Goal: Information Seeking & Learning: Check status

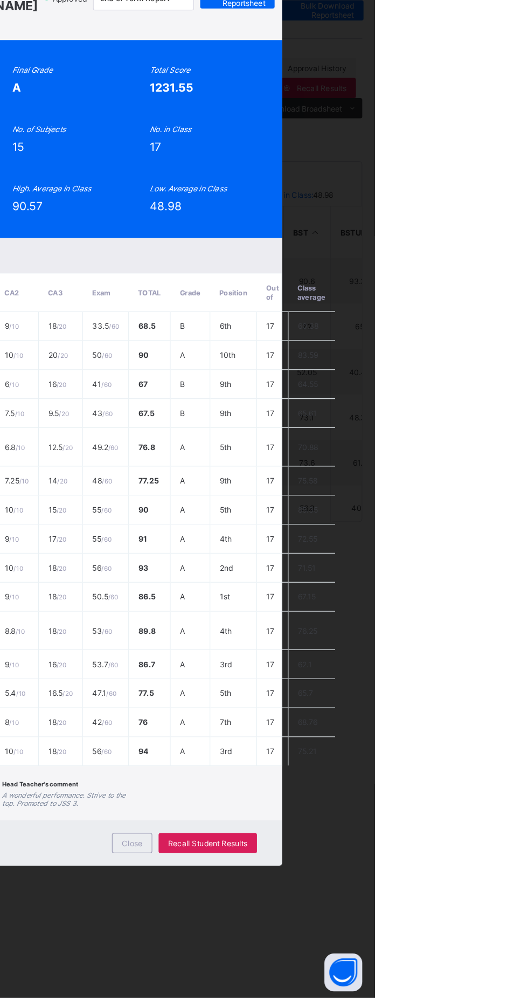
scroll to position [259, 155]
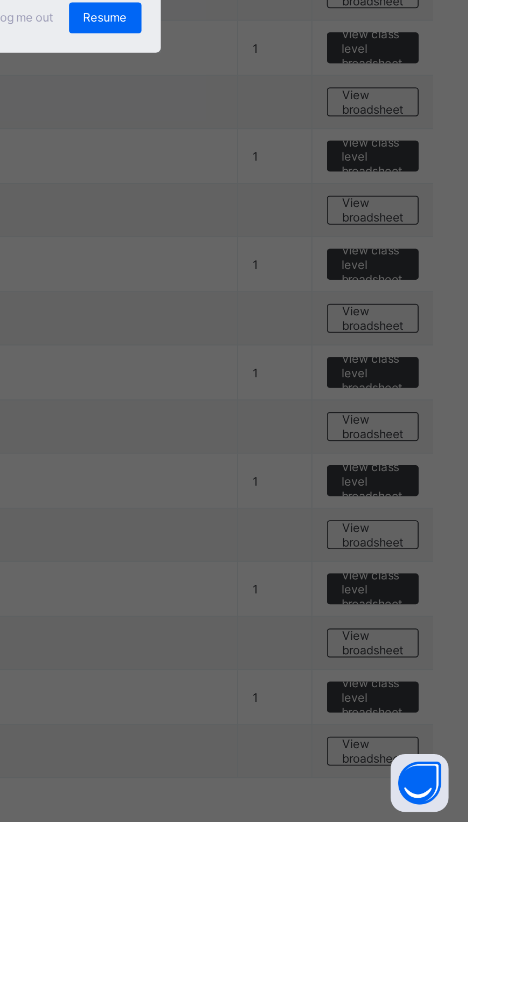
click at [346, 458] on div "×" at bounding box center [341, 449] width 10 height 18
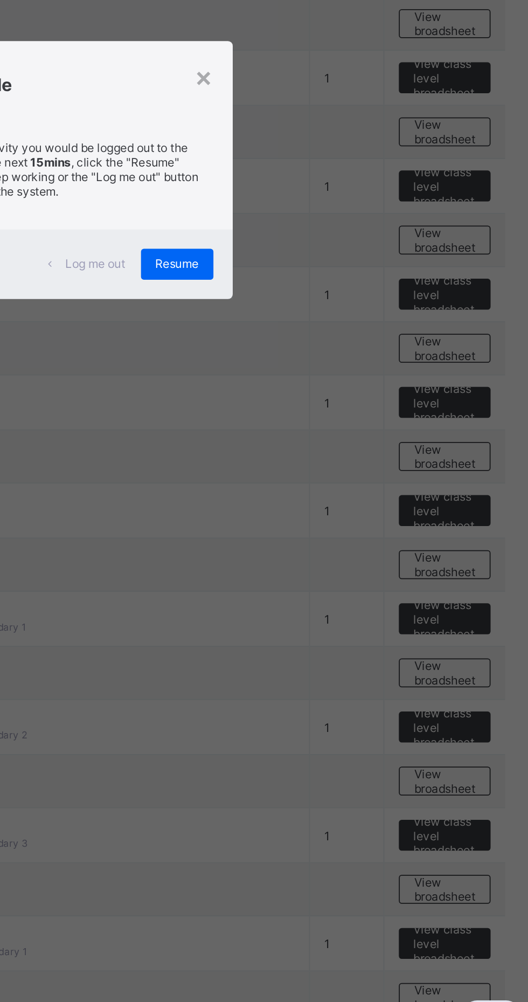
click at [346, 458] on div "×" at bounding box center [341, 449] width 10 height 18
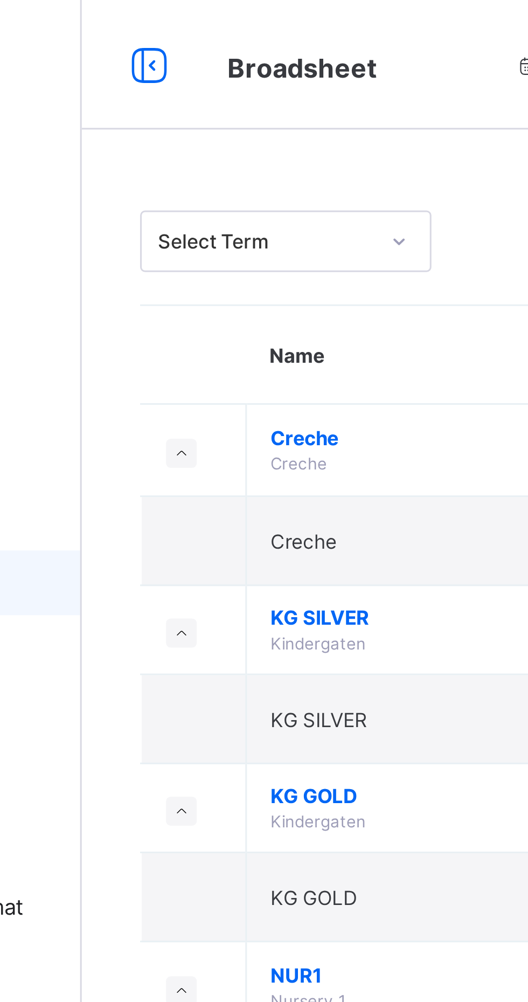
click at [261, 58] on div "Select Term Name No. of Classes Actions Creche Creche 1 View class level broads…" at bounding box center [328, 529] width 399 height 951
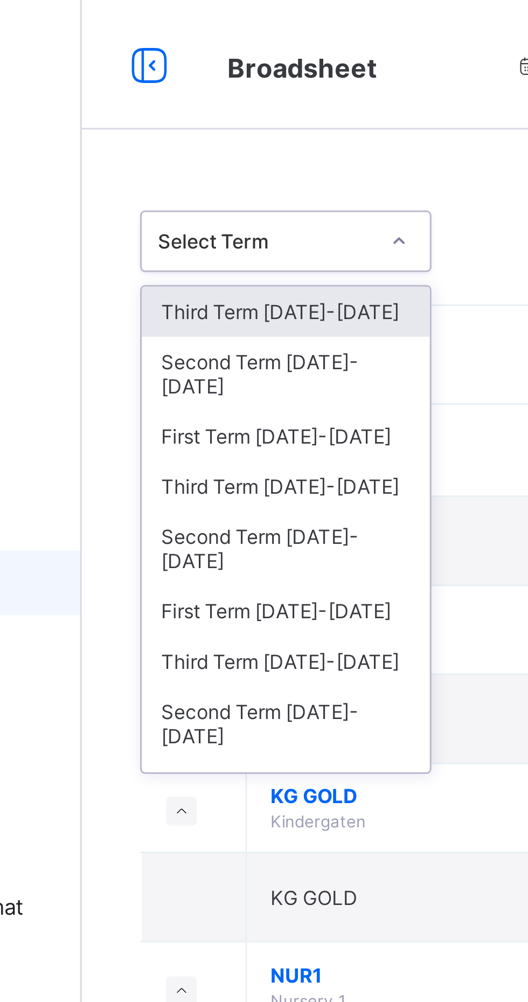
click at [209, 109] on div "Third Term 2025-2026" at bounding box center [197, 103] width 96 height 17
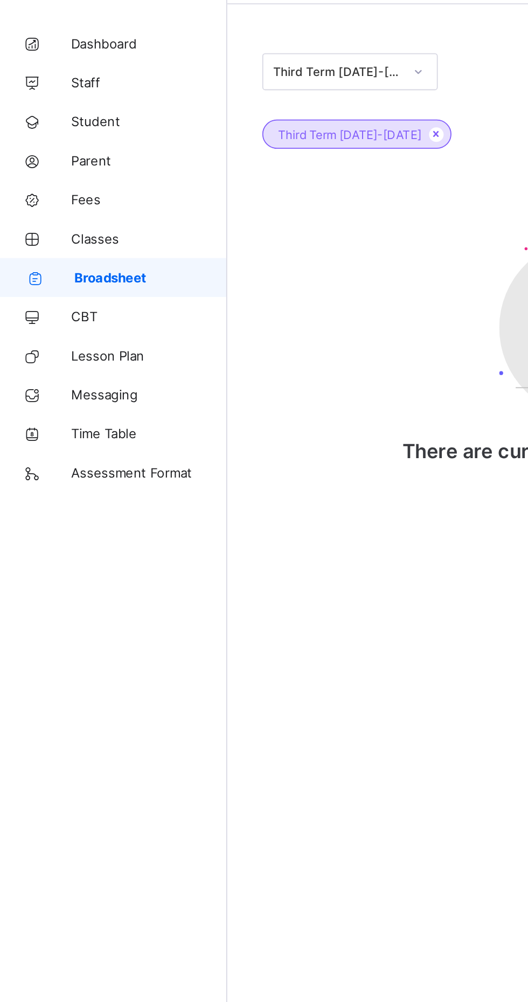
click at [72, 173] on span "Classes" at bounding box center [86, 172] width 86 height 9
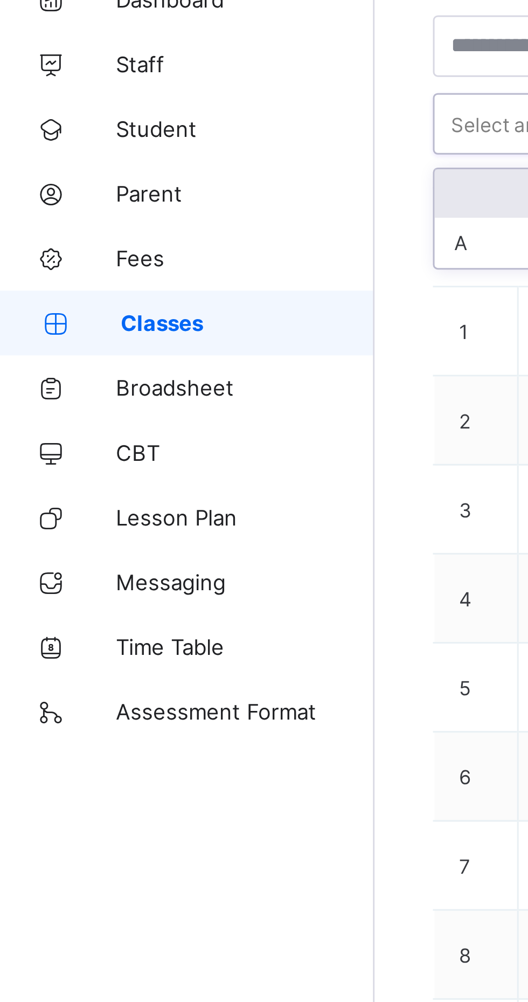
click at [72, 194] on span "Broadsheet" at bounding box center [86, 194] width 86 height 9
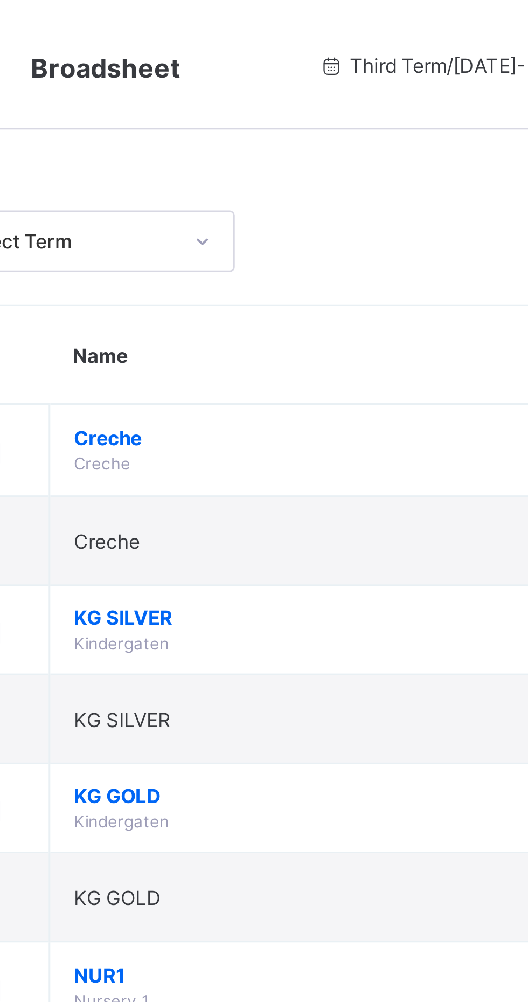
click at [278, 135] on td "Creche Creche" at bounding box center [292, 150] width 216 height 31
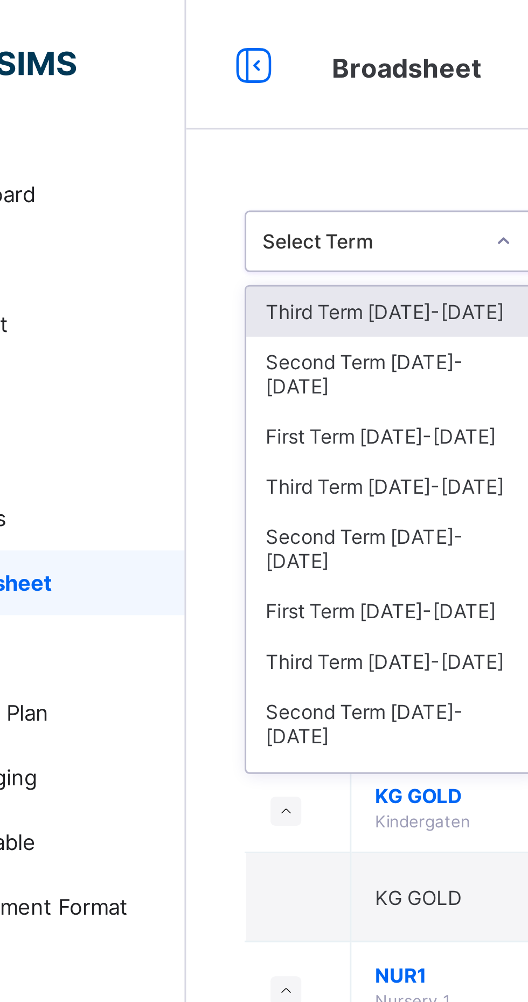
click at [202, 123] on div "Second Term 2025-2026" at bounding box center [197, 124] width 96 height 25
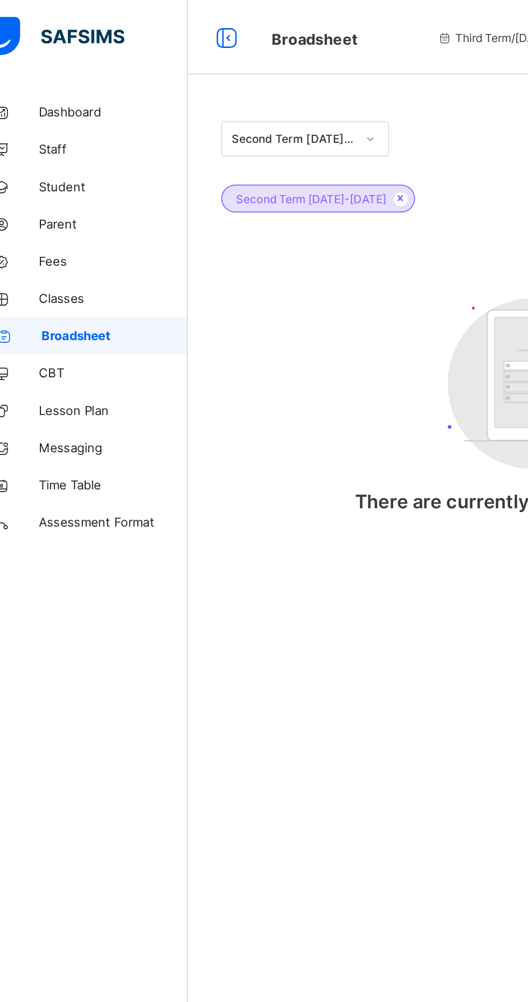
click at [59, 176] on span "Classes" at bounding box center [86, 172] width 86 height 9
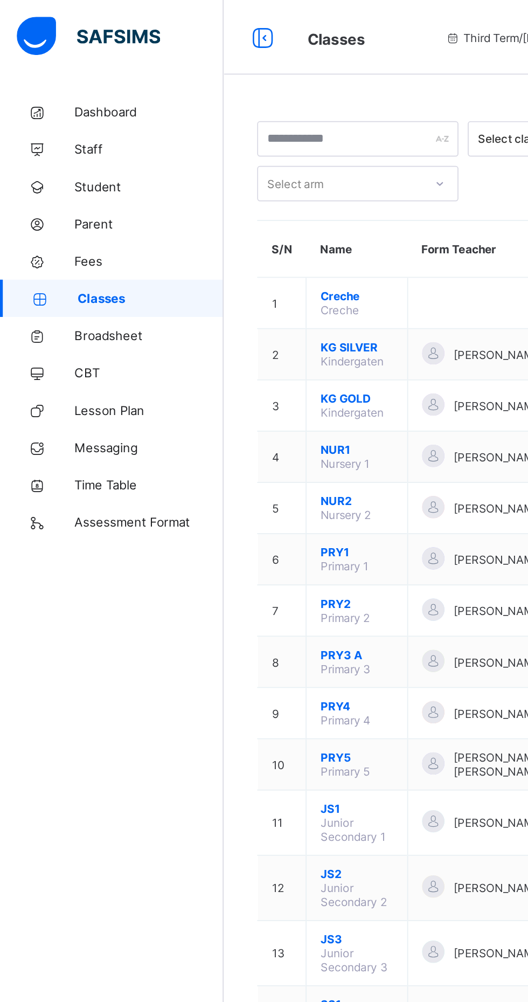
click at [76, 205] on link "CBT" at bounding box center [64, 216] width 129 height 22
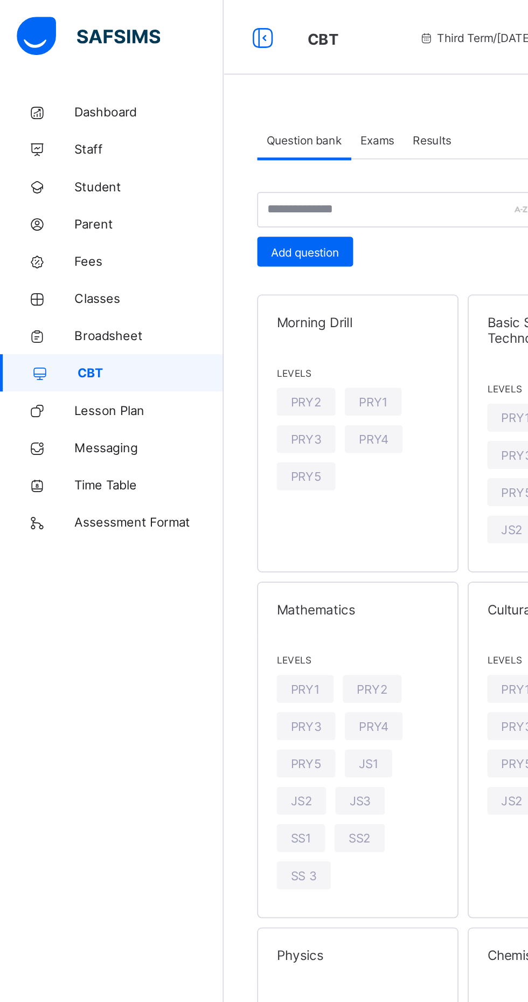
click at [74, 197] on span "Broadsheet" at bounding box center [86, 194] width 86 height 9
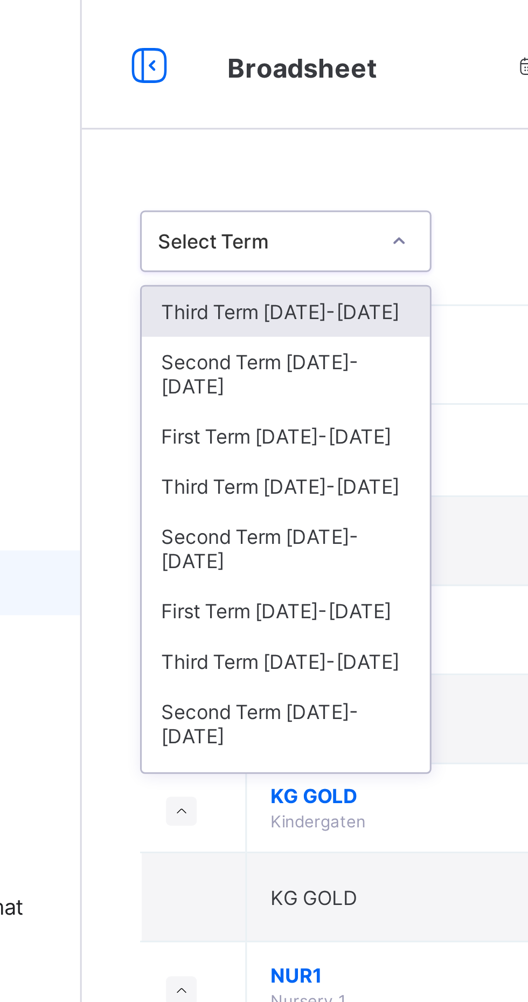
click at [198, 120] on div "Second Term 2025-2026" at bounding box center [197, 124] width 96 height 25
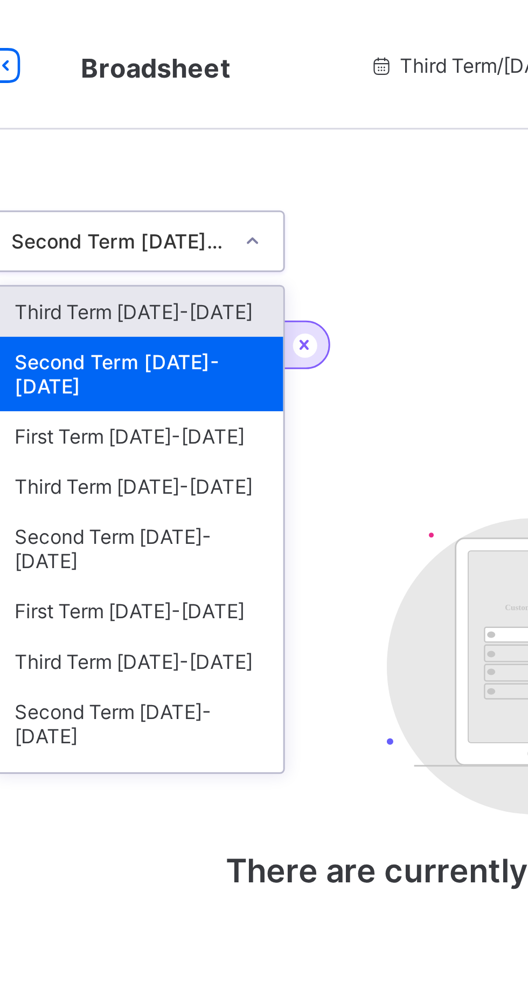
click at [211, 101] on div "Third Term 2025-2026" at bounding box center [197, 103] width 96 height 17
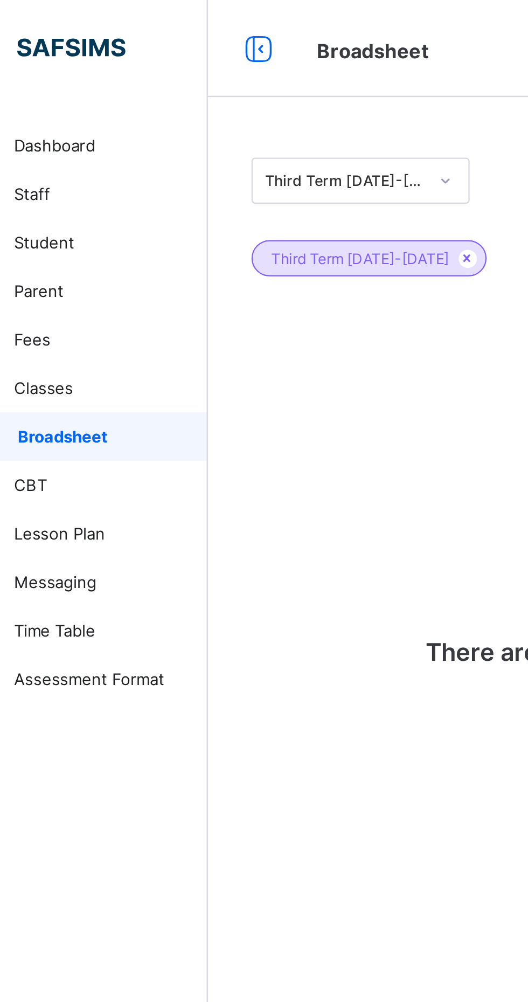
click at [66, 107] on span "Student" at bounding box center [86, 108] width 86 height 9
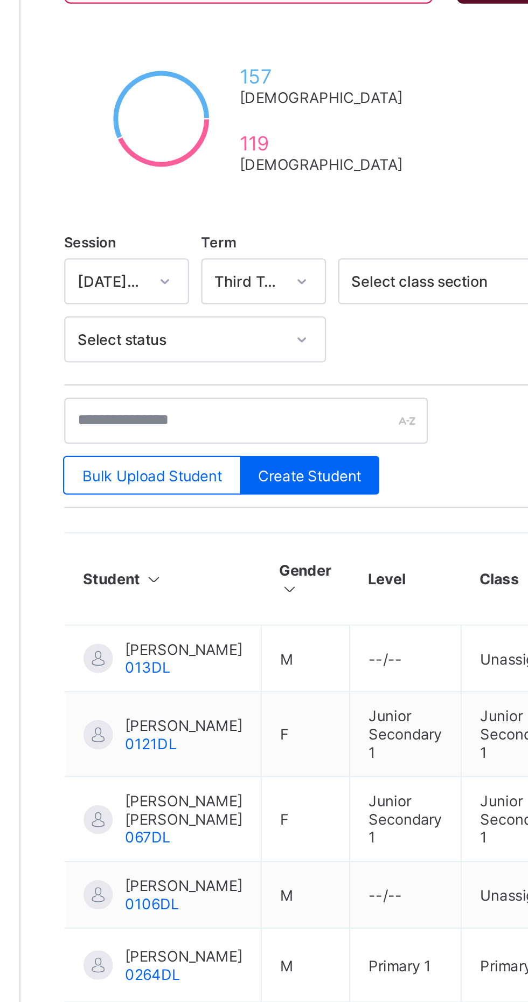
click at [196, 503] on span "RAHANA ABDULHAMID" at bounding box center [202, 499] width 52 height 8
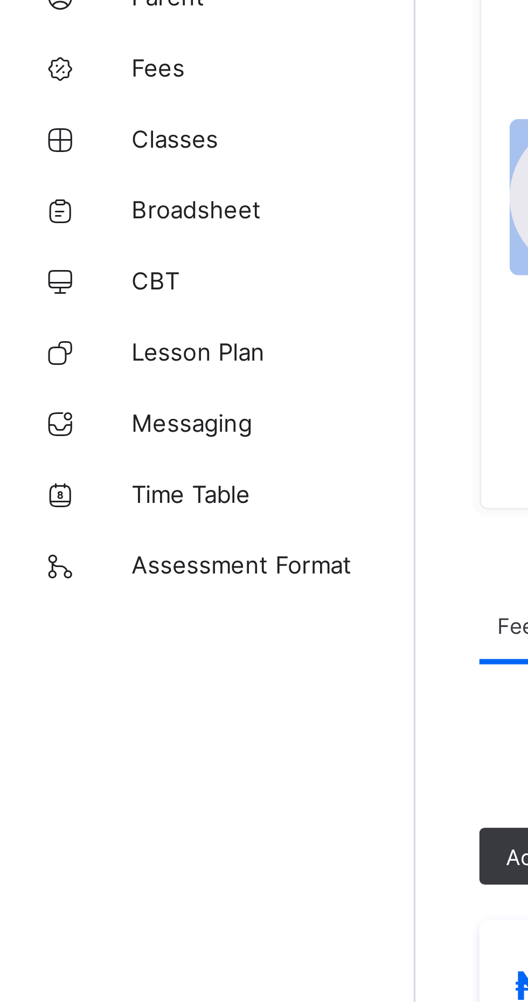
click at [70, 192] on span "Broadsheet" at bounding box center [86, 194] width 86 height 9
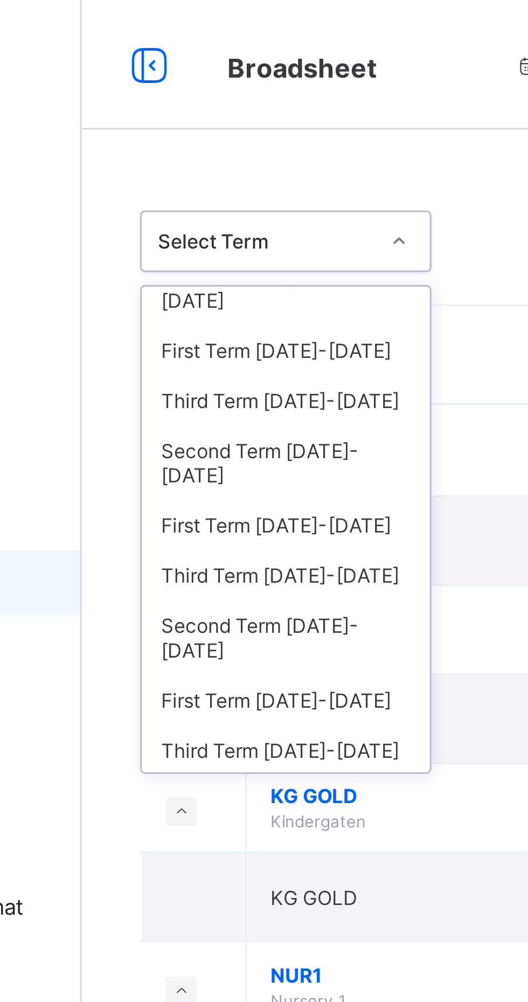
scroll to position [32, 0]
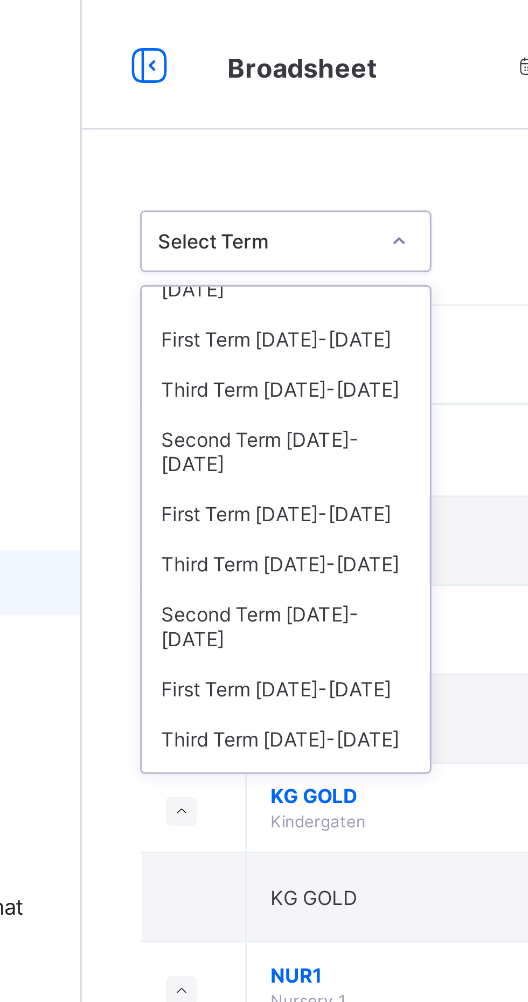
click at [225, 138] on div "Second Term 2024-2025" at bounding box center [197, 150] width 96 height 25
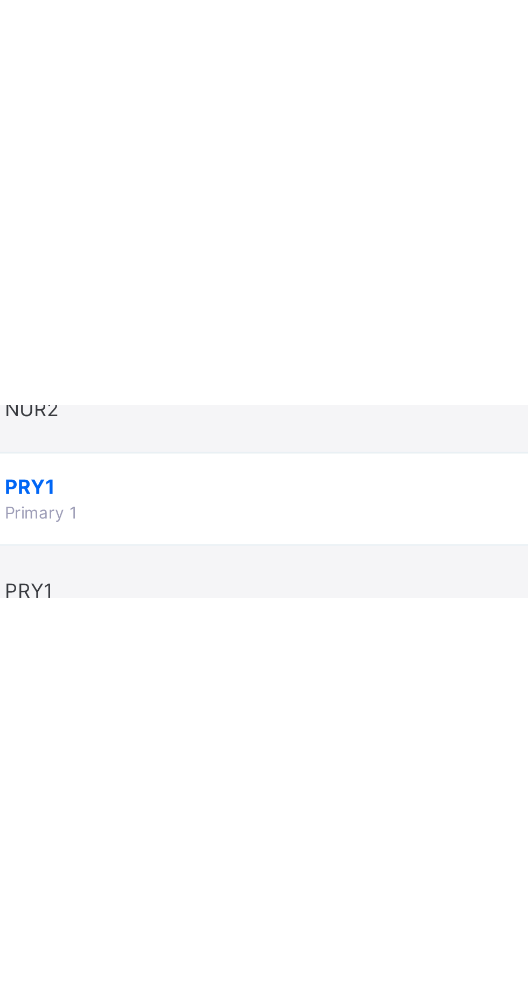
scroll to position [0, 0]
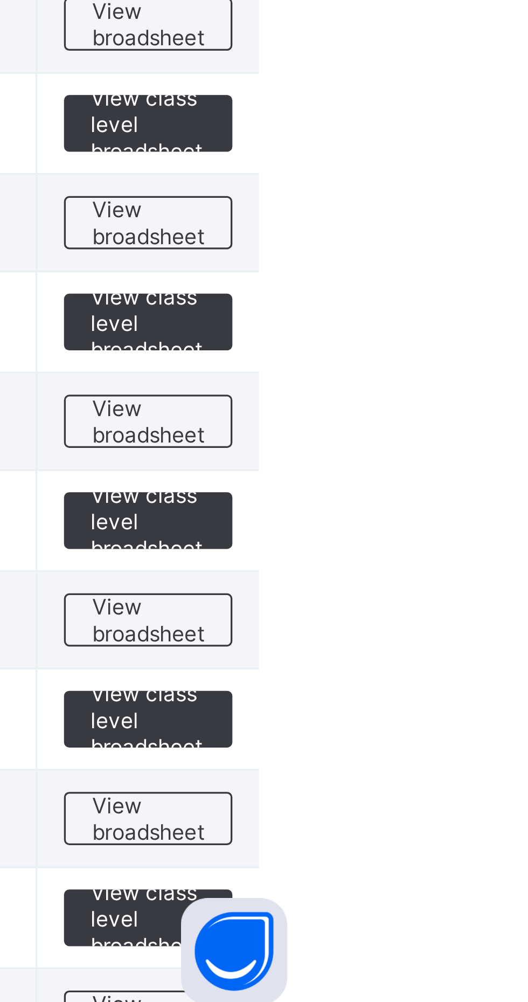
click at [479, 823] on span "View broadsheet" at bounding box center [475, 819] width 34 height 16
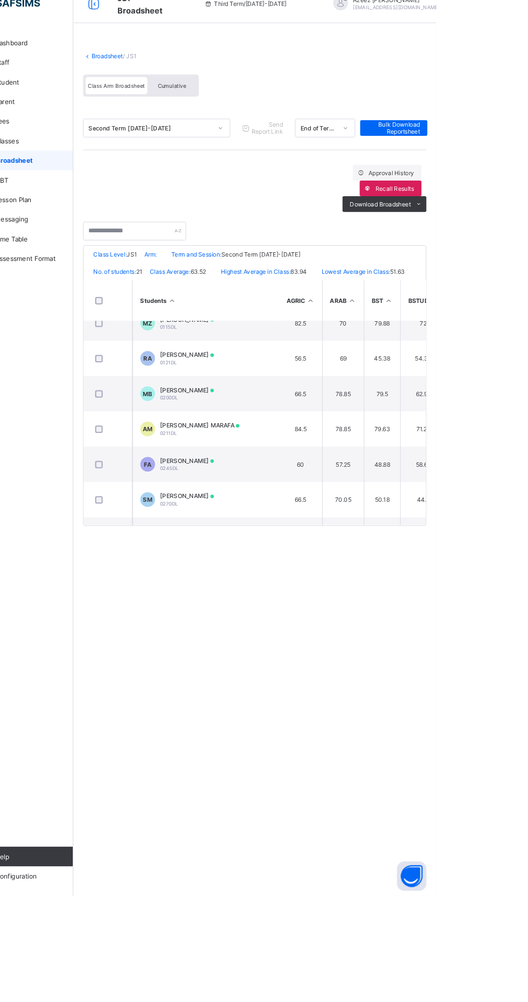
scroll to position [0, 1]
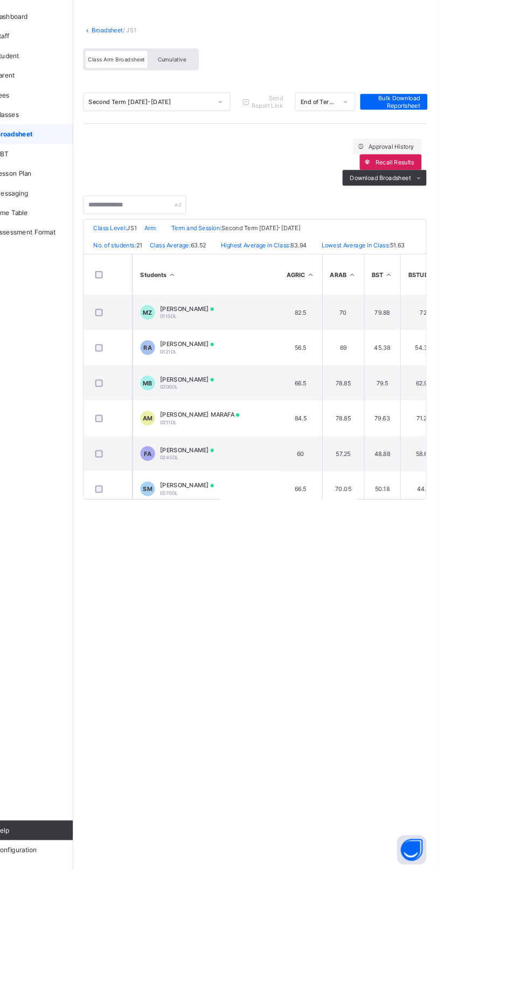
click at [379, 435] on td "56.5" at bounding box center [379, 428] width 48 height 39
click at [341, 438] on td "RA RAHANA ABDULHAMID 0121DL" at bounding box center [276, 428] width 162 height 39
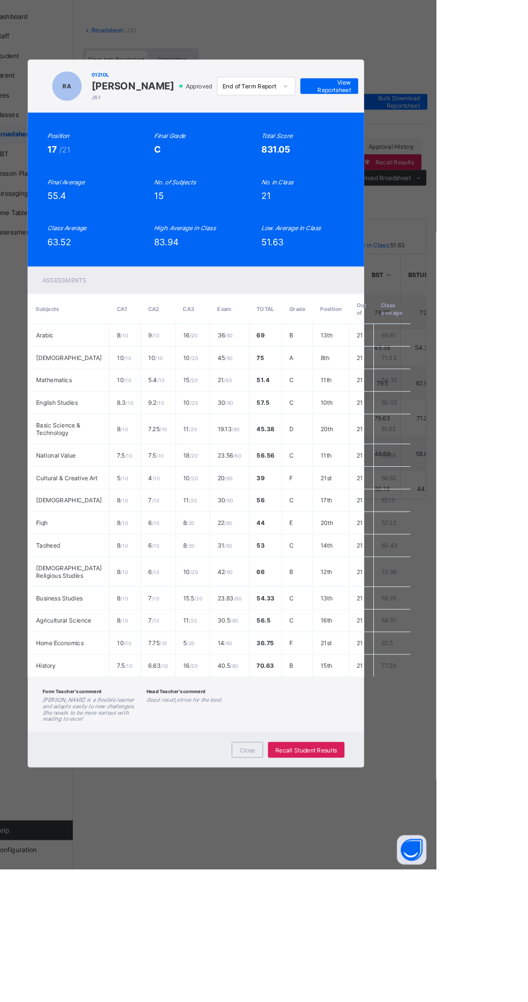
click at [435, 149] on span "View Reportsheet" at bounding box center [410, 141] width 47 height 16
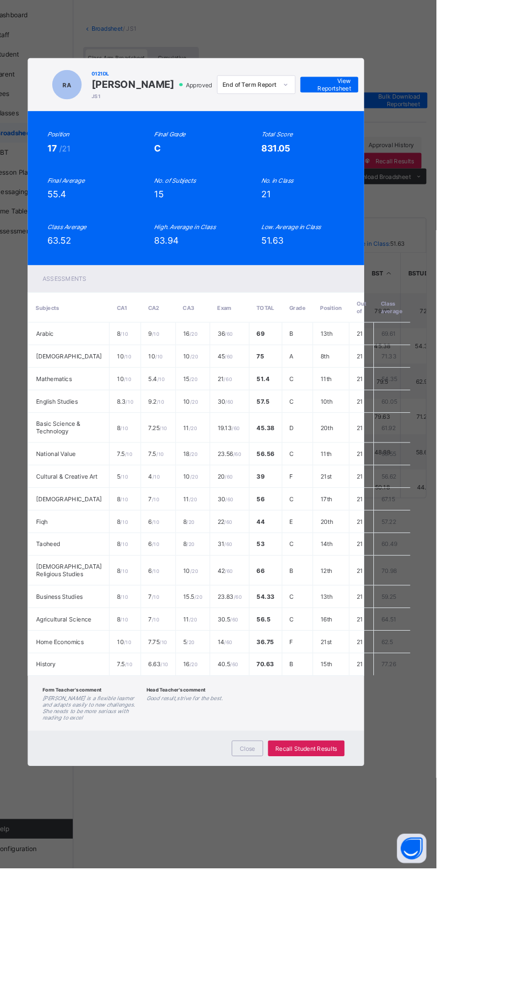
click at [329, 875] on span "Close" at bounding box center [320, 871] width 17 height 8
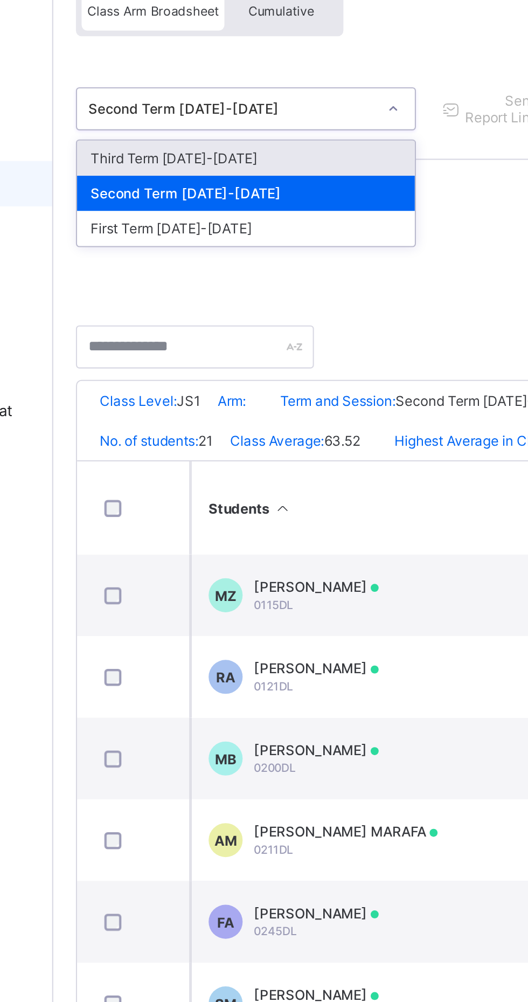
click at [212, 177] on div "Third Term 2024-2025" at bounding box center [221, 182] width 161 height 17
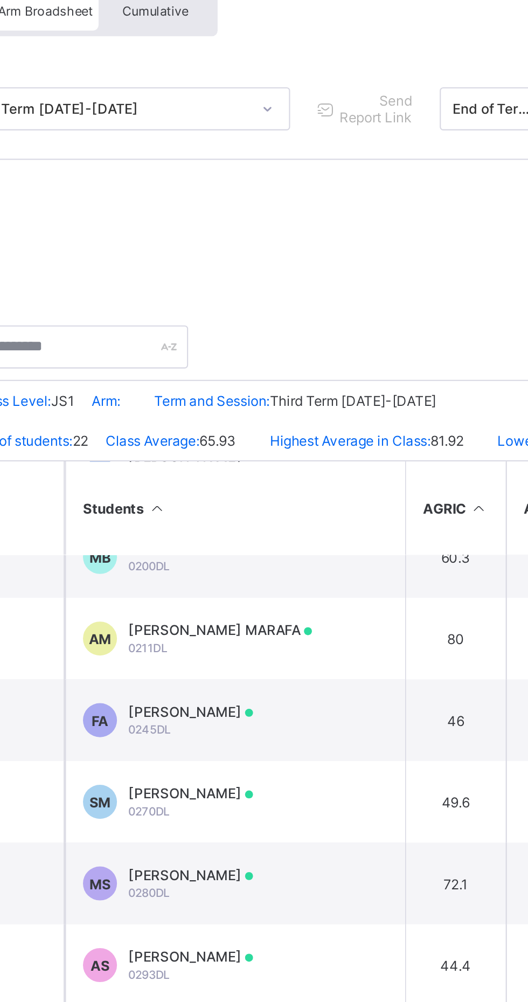
scroll to position [0, 0]
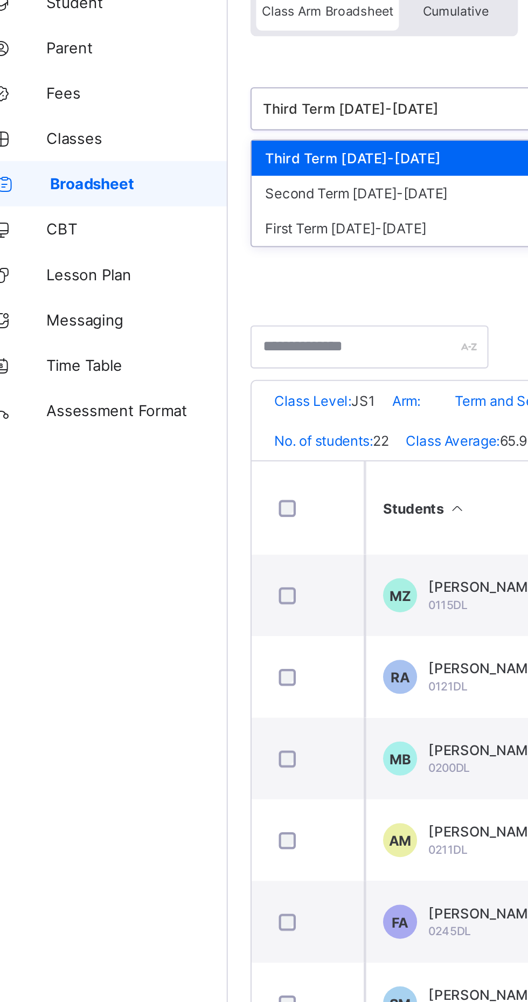
click at [196, 216] on div "First Term 2024-2025" at bounding box center [221, 215] width 161 height 17
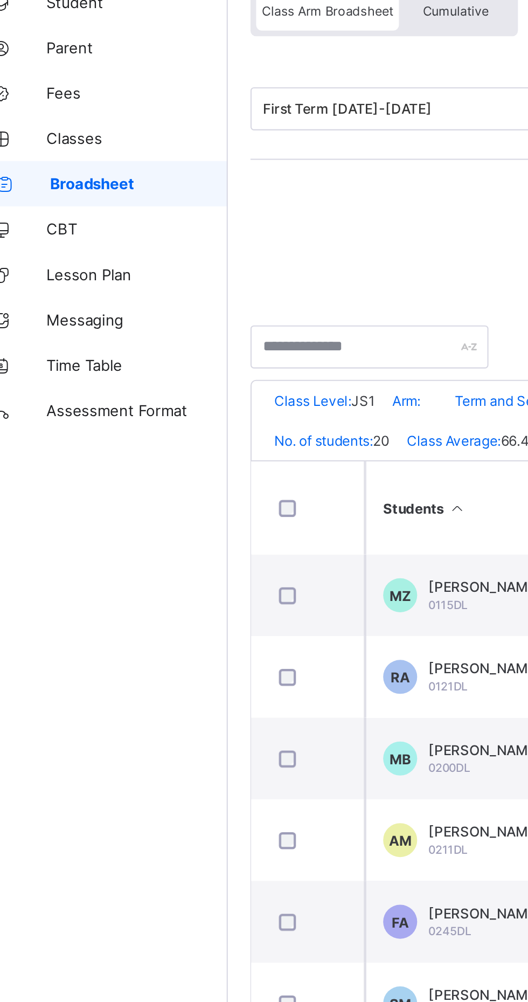
scroll to position [0, 87]
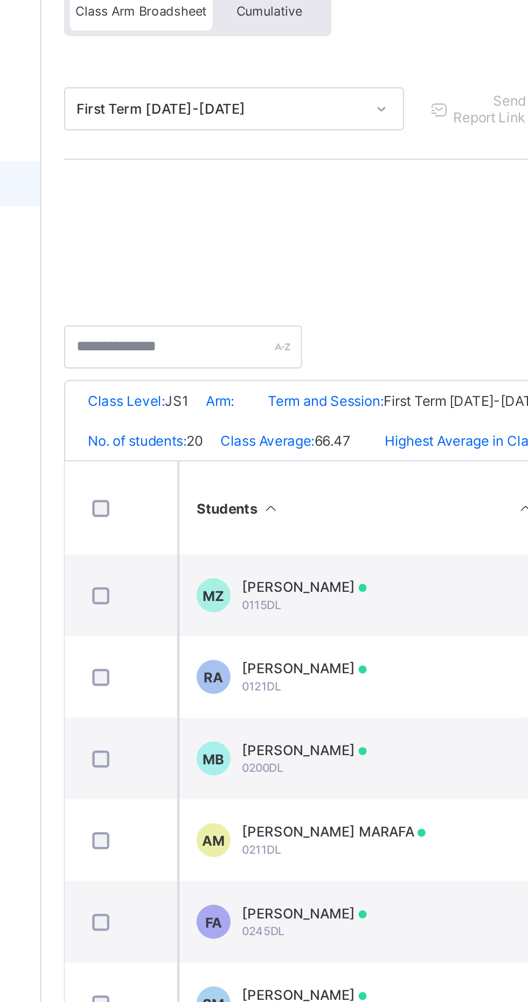
click at [285, 444] on td "RA RAHANA ABDULHAMID 0121DL" at bounding box center [276, 428] width 162 height 39
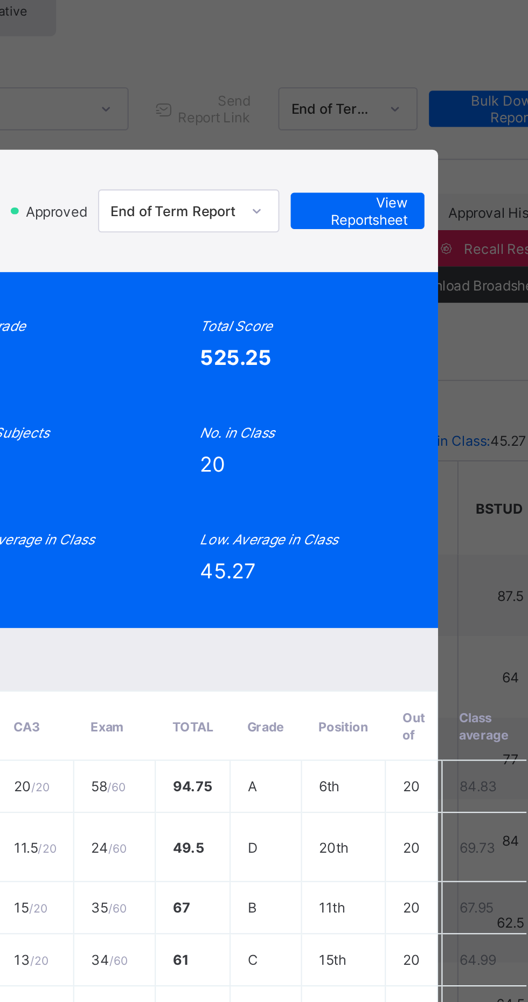
click at [435, 215] on span "View Reportsheet" at bounding box center [410, 207] width 47 height 16
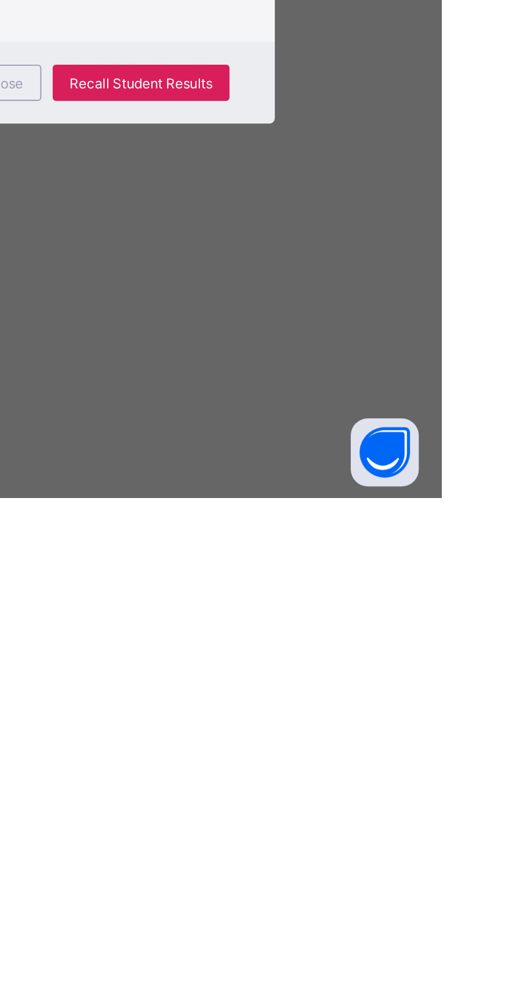
click at [329, 809] on span "Close" at bounding box center [320, 805] width 17 height 8
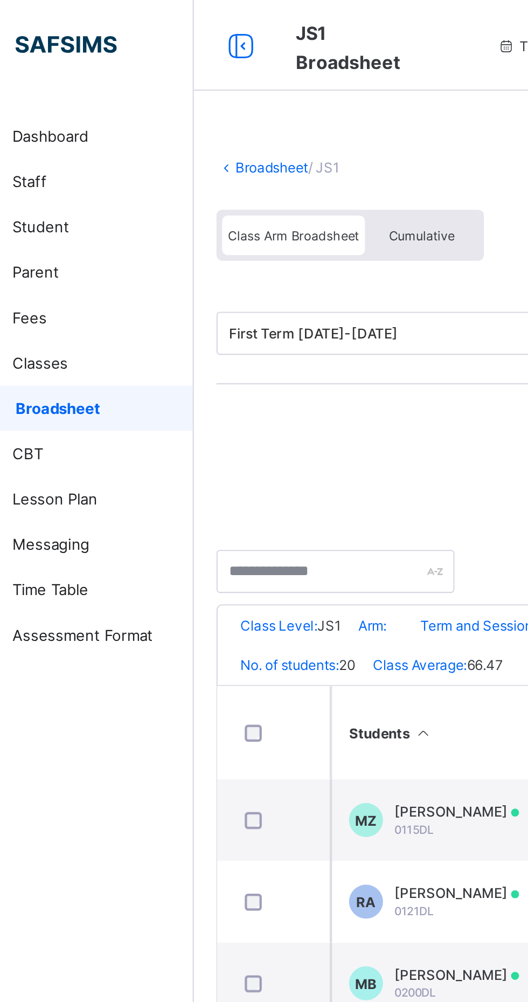
click at [149, 83] on link "Broadsheet" at bounding box center [166, 79] width 35 height 8
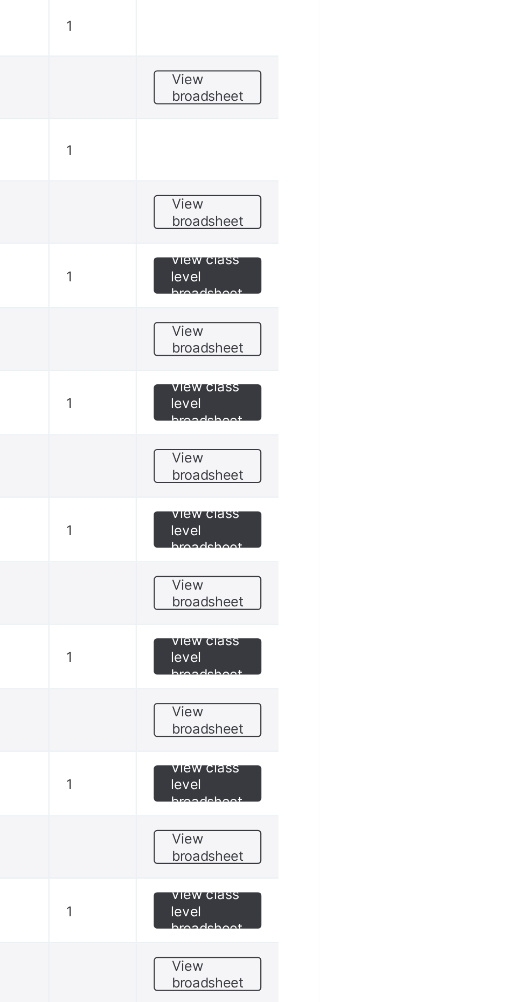
click at [480, 599] on span "View broadsheet" at bounding box center [475, 600] width 34 height 16
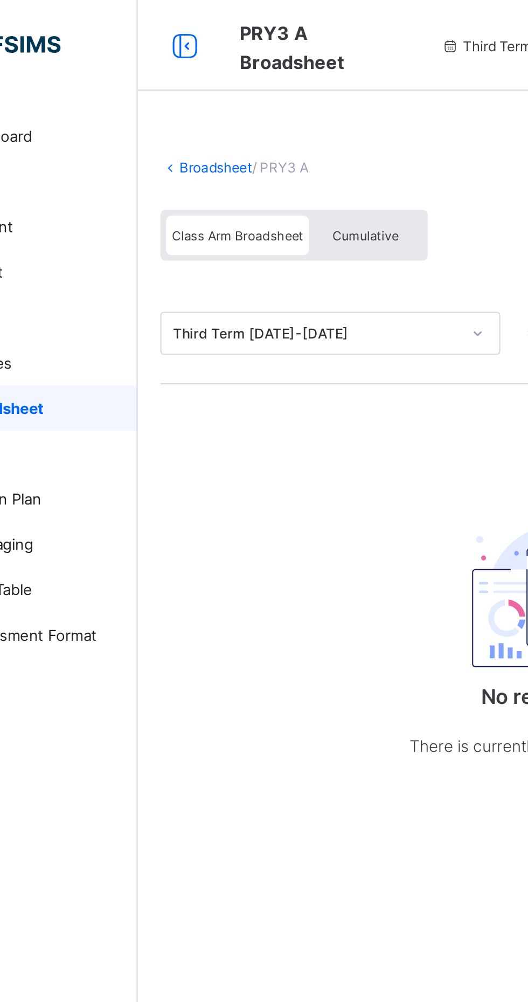
click at [253, 114] on div "Cumulative" at bounding box center [238, 111] width 54 height 19
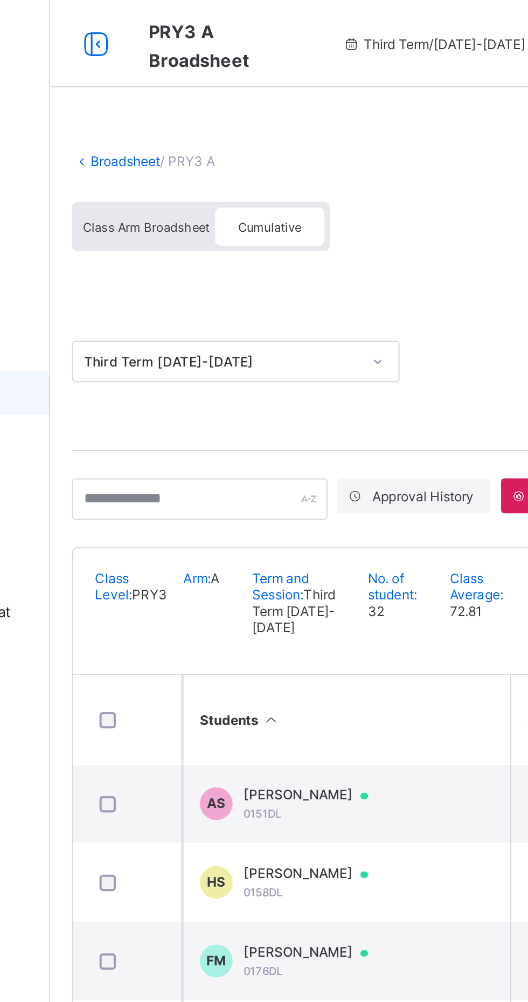
click at [163, 112] on span "Class Arm Broadsheet" at bounding box center [177, 112] width 63 height 8
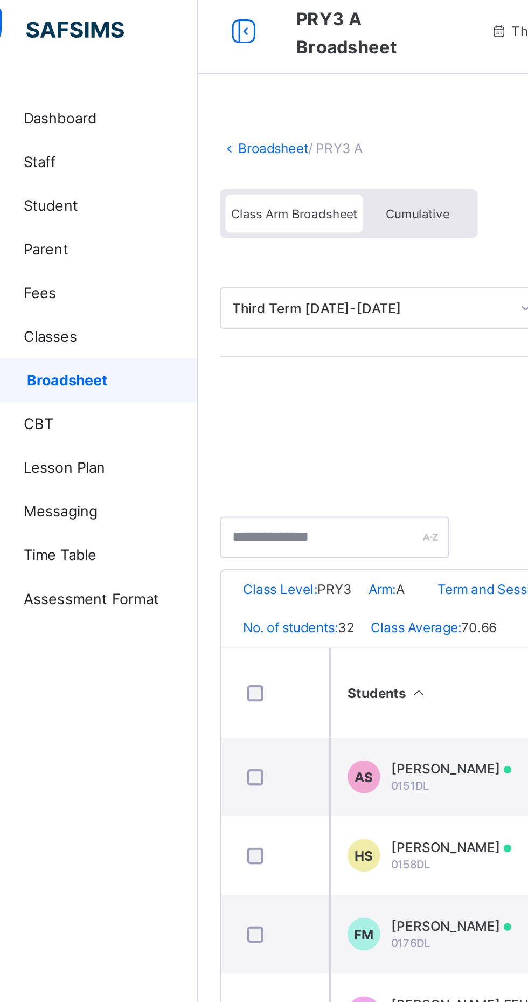
click at [164, 112] on span "Class Arm Broadsheet" at bounding box center [177, 112] width 63 height 8
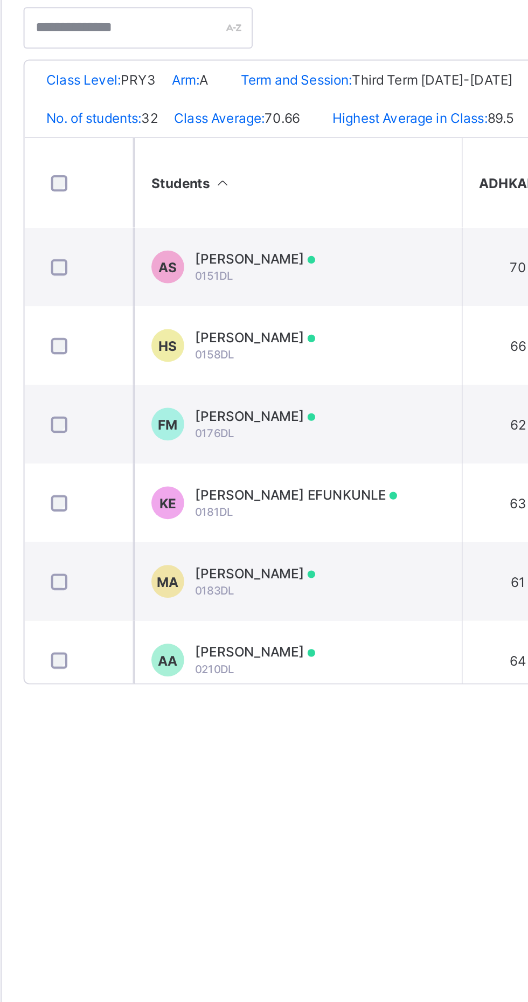
click at [335, 508] on td "KE KHALID OLAWALE EFUNKUNLE 0181DL" at bounding box center [276, 506] width 162 height 39
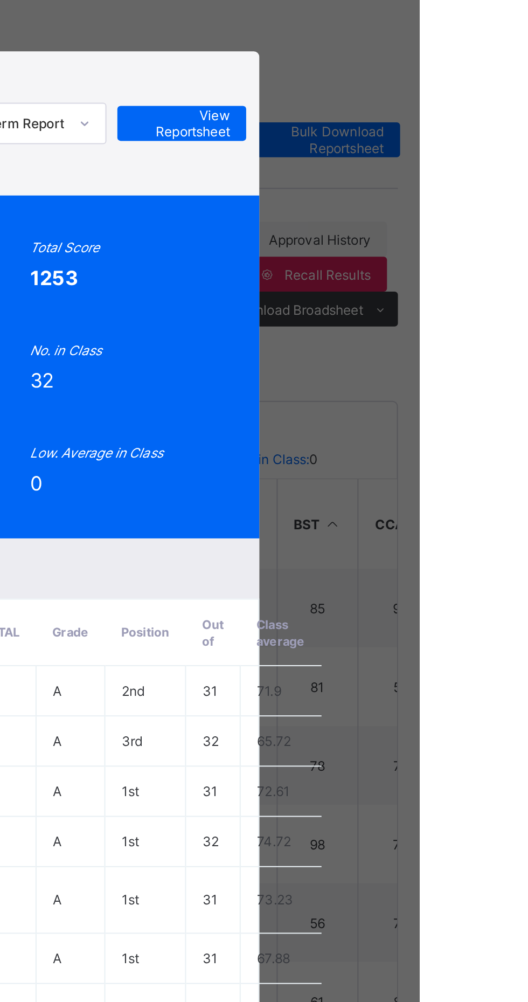
click at [435, 158] on span "View Reportsheet" at bounding box center [410, 150] width 47 height 16
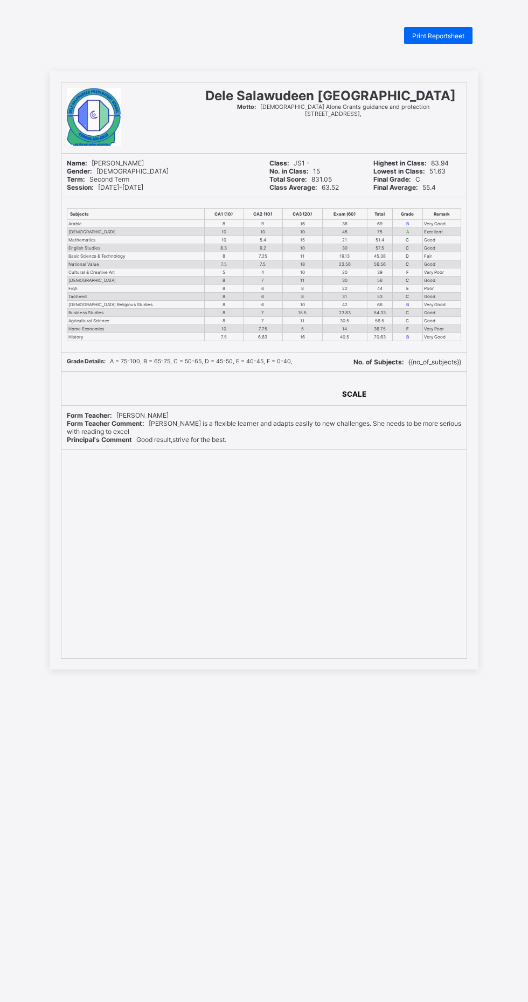
scroll to position [3, 0]
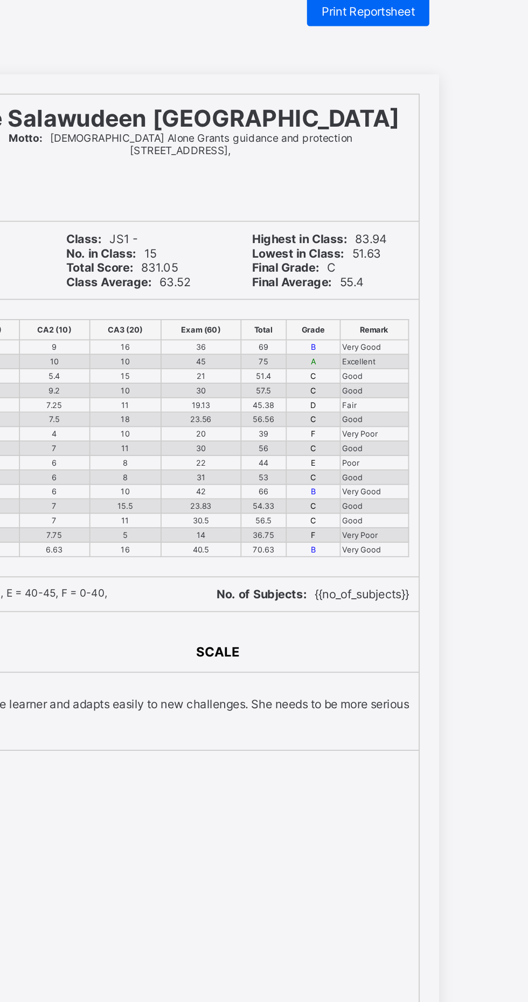
click at [472, 126] on div "Dele Salawudeen Preparatory School Motto: Allah Alone Grants guidance and prote…" at bounding box center [264, 367] width 428 height 598
click at [460, 28] on div "Print Reportsheet" at bounding box center [438, 32] width 68 height 17
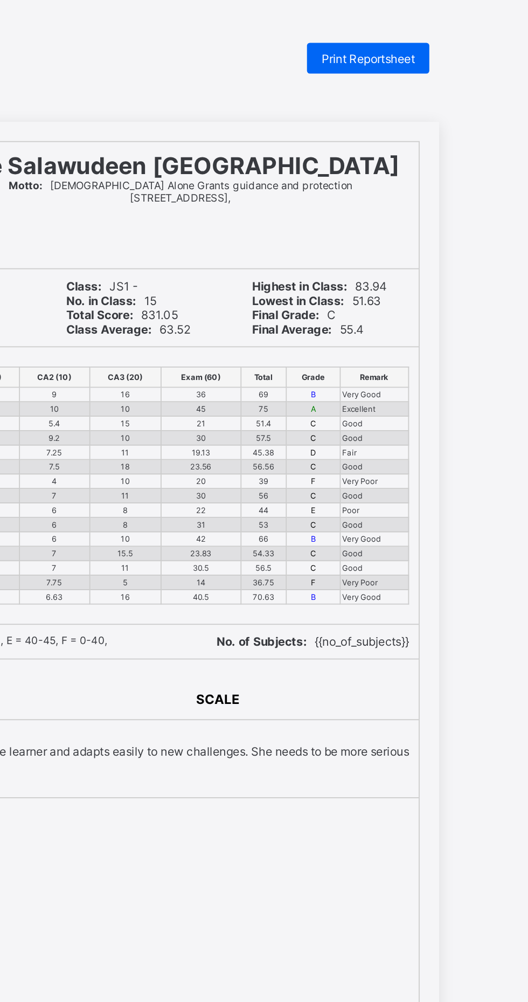
scroll to position [0, 0]
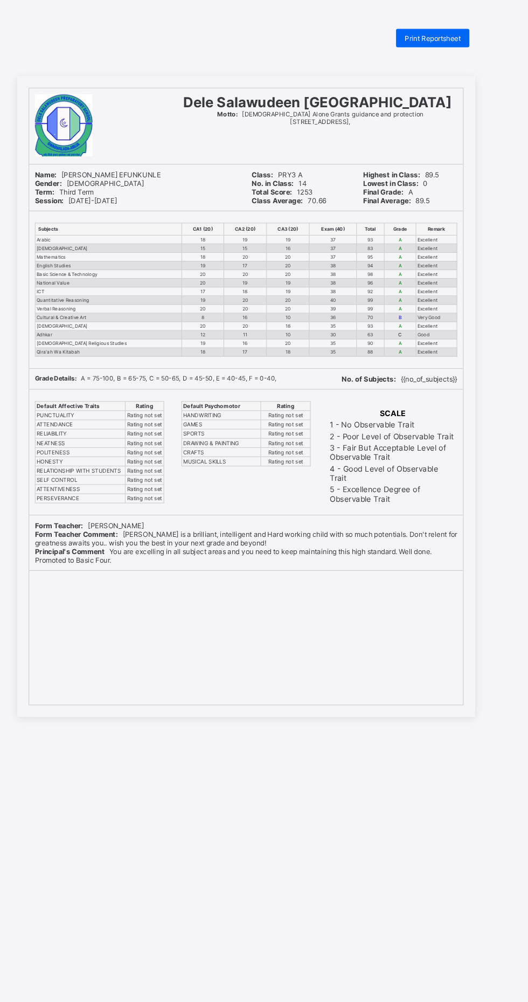
click at [440, 31] on div "Print Reportsheet" at bounding box center [438, 35] width 68 height 17
click at [452, 32] on span "Print Reportsheet" at bounding box center [438, 36] width 52 height 8
